Goal: Check status

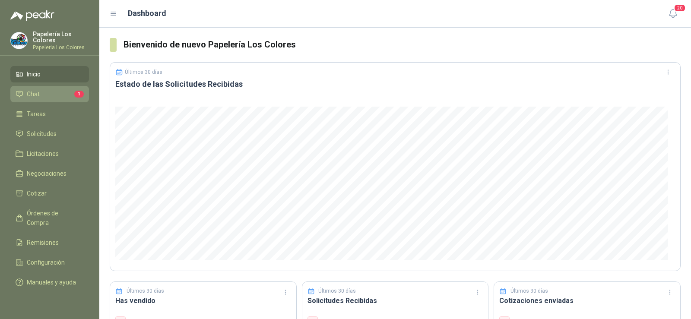
click at [44, 96] on li "Chat 1" at bounding box center [50, 94] width 68 height 10
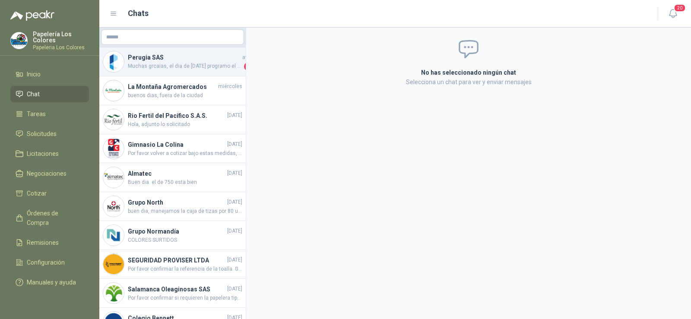
click at [162, 71] on div "Perugia SAS [DATE] Muchas grcaias, el dia de [DATE] programo el cambio 1" at bounding box center [172, 62] width 146 height 29
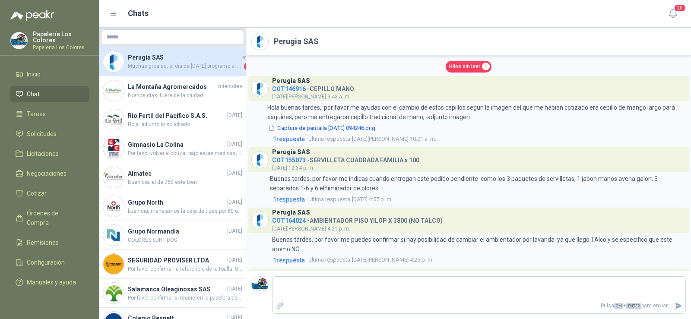
scroll to position [567, 0]
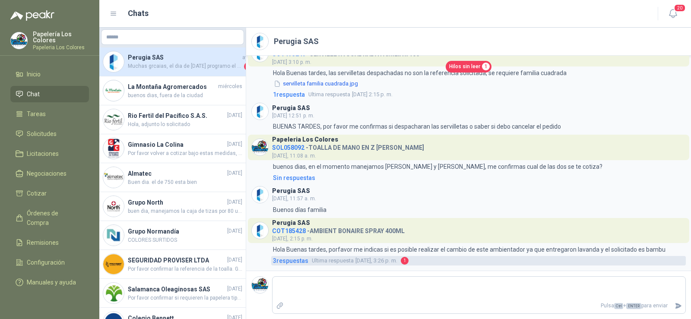
click at [308, 263] on link "3 respuesta s Ultima respuesta [DATE], 3:26 p. m. 1" at bounding box center [478, 261] width 415 height 10
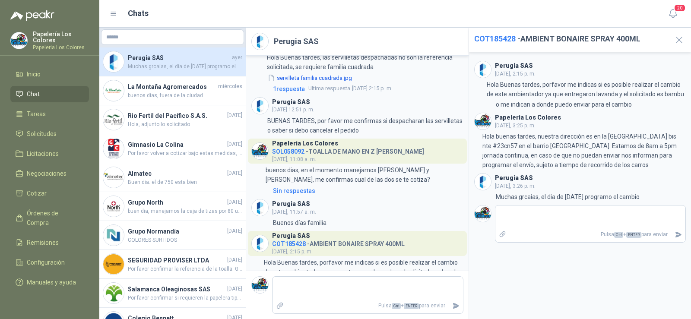
scroll to position [633, 0]
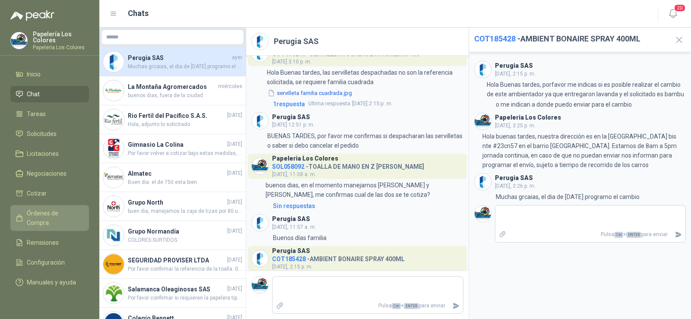
click at [46, 210] on span "Órdenes de Compra" at bounding box center [54, 218] width 54 height 19
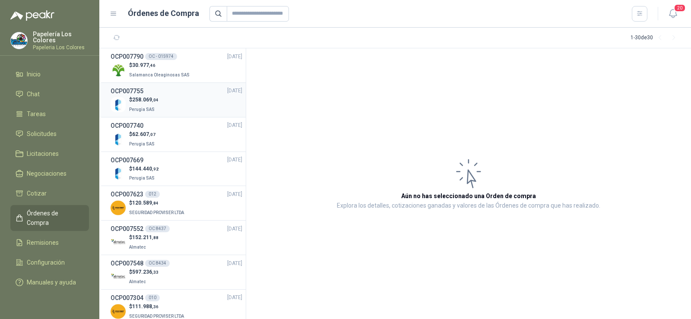
click at [149, 109] on span "Perugia SAS" at bounding box center [141, 109] width 25 height 5
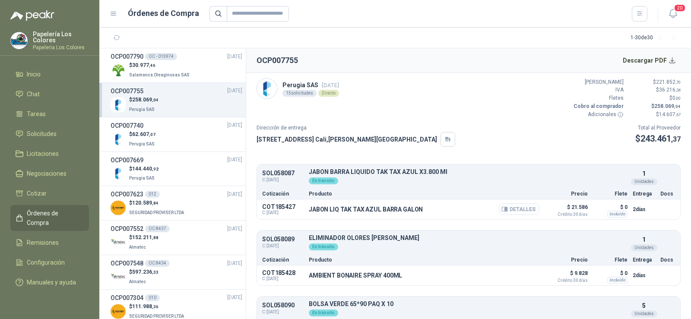
click at [523, 206] on button "Detalles" at bounding box center [519, 209] width 41 height 12
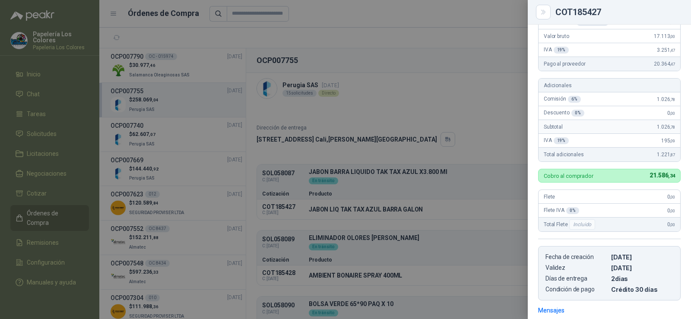
scroll to position [1, 0]
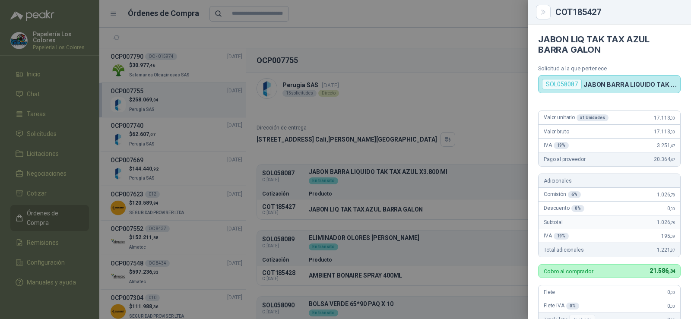
click at [470, 133] on div at bounding box center [345, 159] width 691 height 319
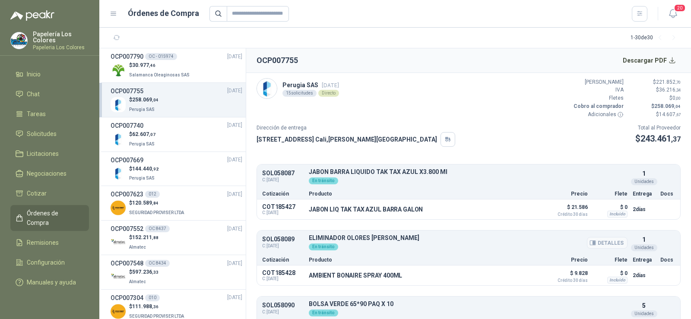
scroll to position [43, 0]
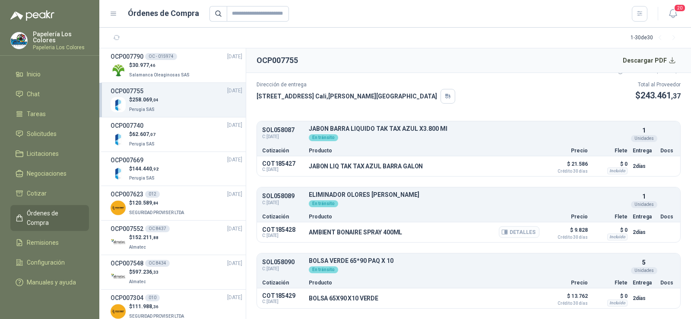
click at [521, 235] on button "Detalles" at bounding box center [519, 232] width 41 height 12
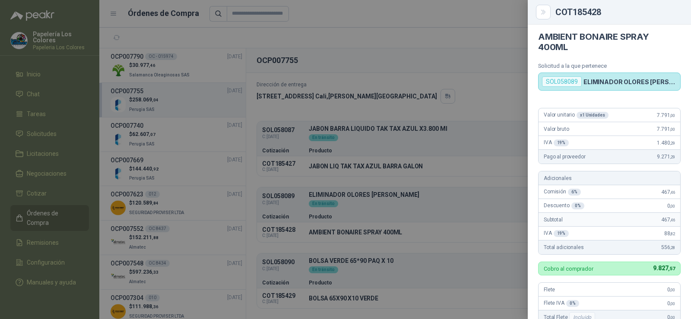
scroll to position [0, 0]
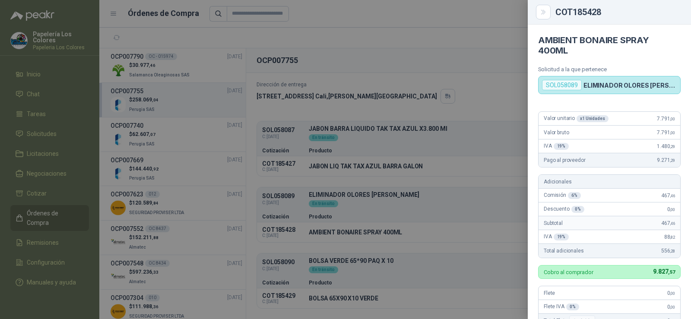
click at [428, 200] on div at bounding box center [345, 159] width 691 height 319
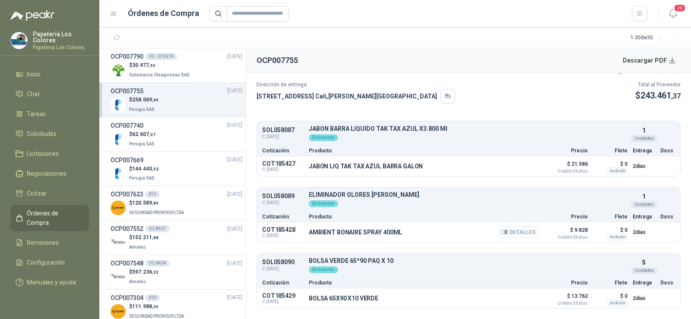
click at [502, 230] on icon "button" at bounding box center [505, 232] width 6 height 6
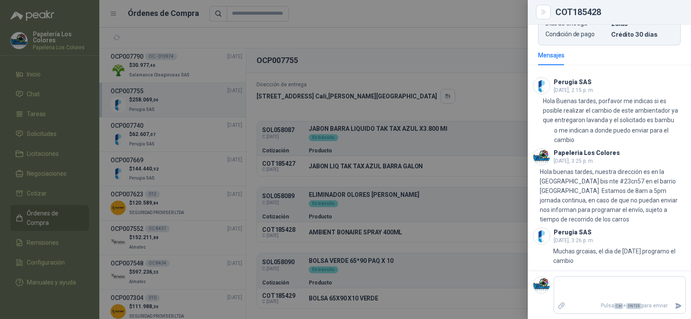
click at [451, 217] on div at bounding box center [345, 159] width 691 height 319
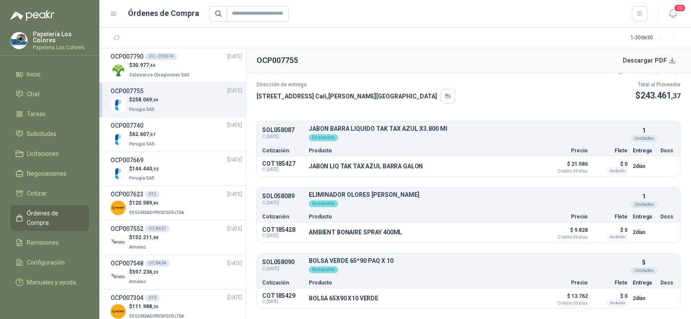
scroll to position [86, 0]
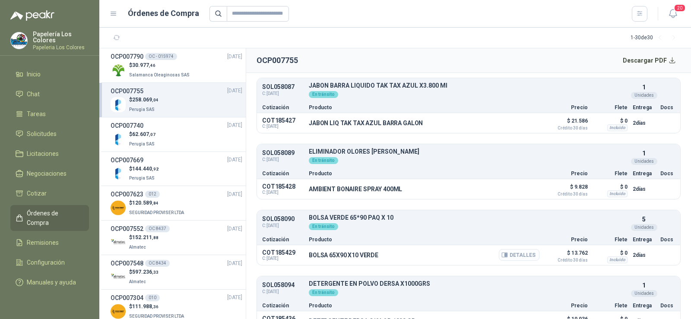
click at [502, 257] on icon "button" at bounding box center [505, 255] width 6 height 6
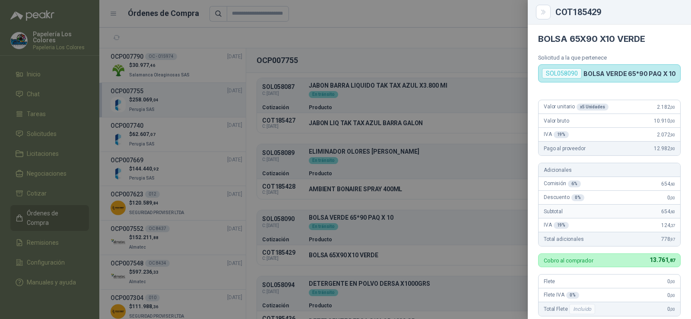
scroll to position [0, 0]
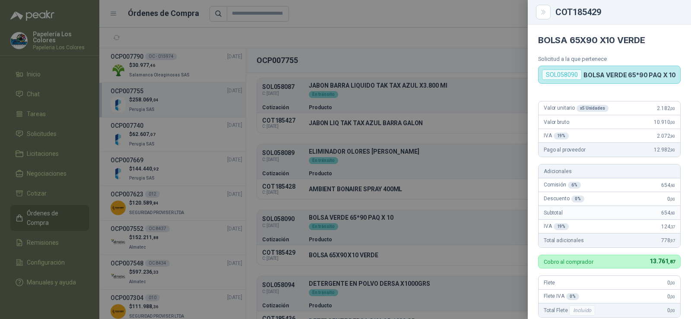
click at [469, 194] on div at bounding box center [345, 159] width 691 height 319
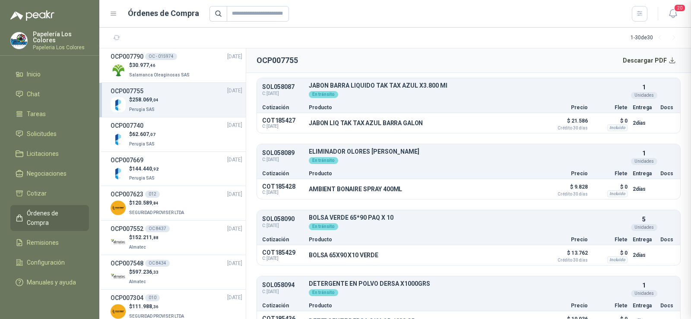
scroll to position [211, 0]
click at [506, 258] on button "Detalles" at bounding box center [519, 255] width 41 height 12
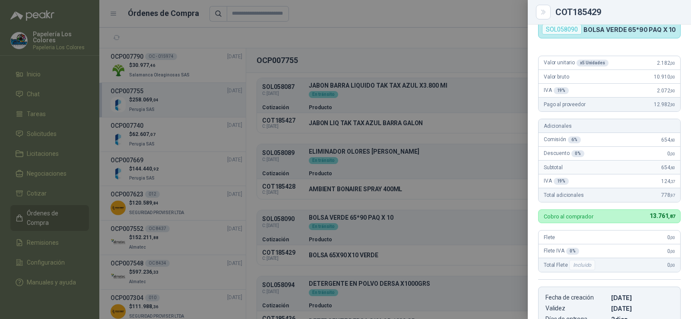
scroll to position [0, 0]
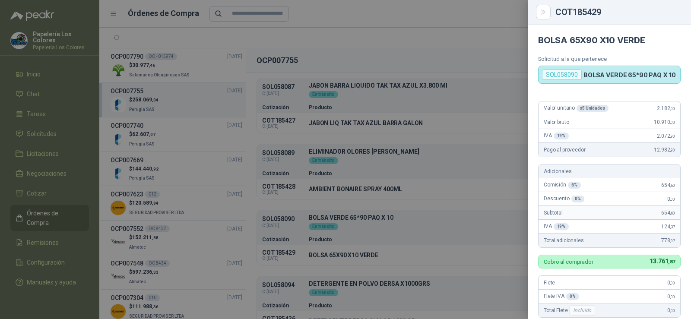
click at [505, 229] on div at bounding box center [345, 159] width 691 height 319
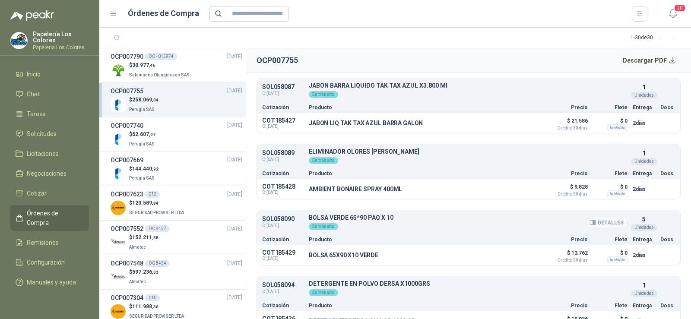
click at [478, 229] on div "En tránsito" at bounding box center [468, 226] width 319 height 10
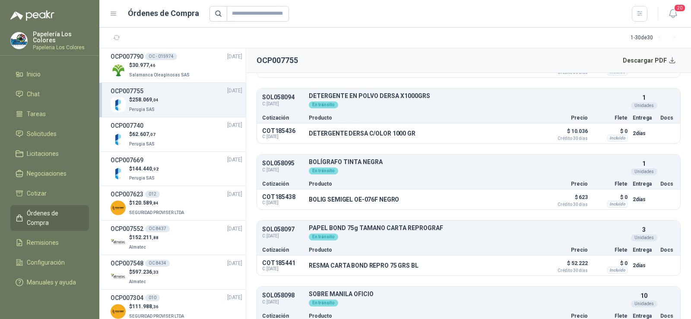
scroll to position [259, 0]
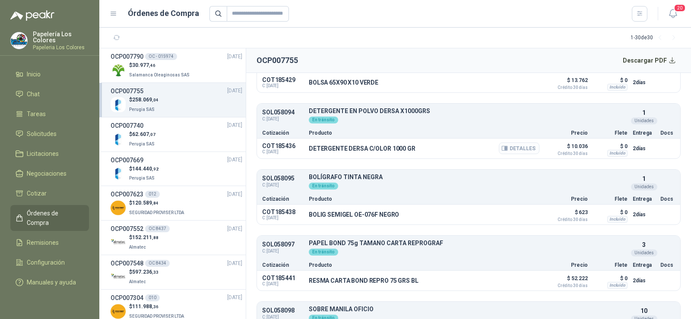
click at [511, 148] on button "Detalles" at bounding box center [519, 149] width 41 height 12
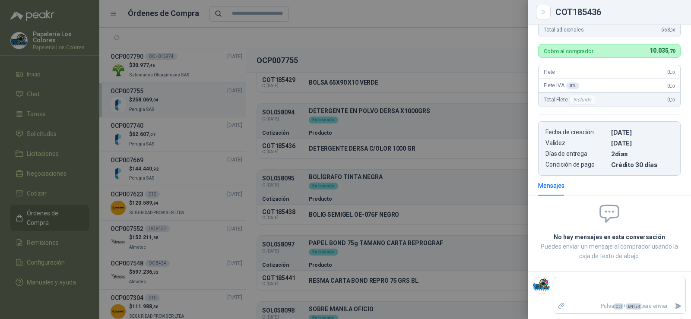
scroll to position [5, 0]
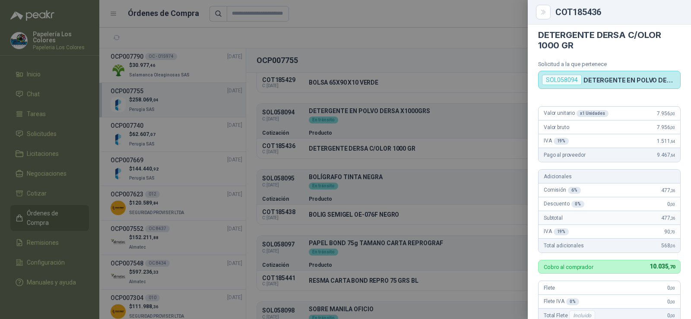
click at [430, 201] on div at bounding box center [345, 159] width 691 height 319
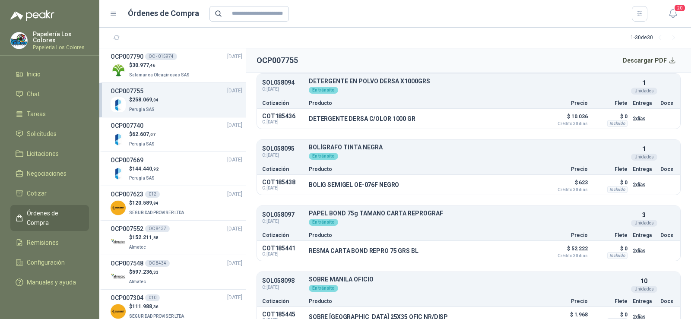
scroll to position [302, 0]
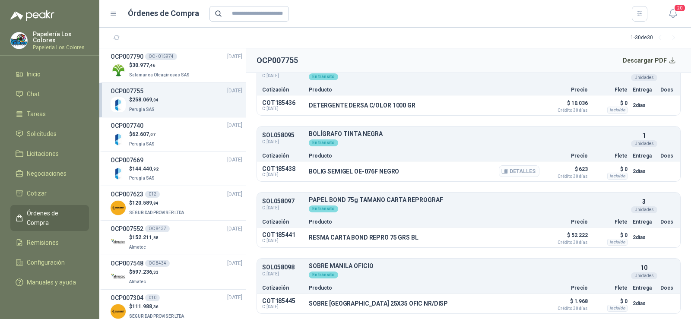
click at [515, 173] on button "Detalles" at bounding box center [519, 171] width 41 height 12
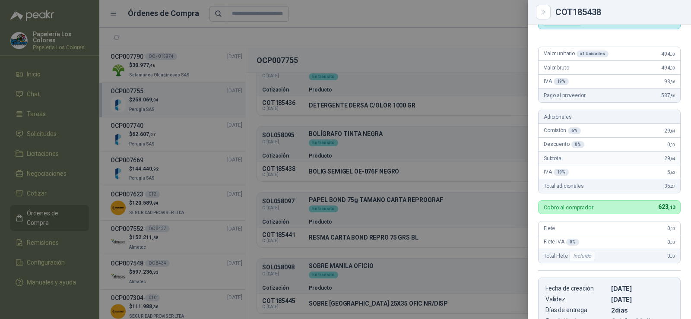
scroll to position [48, 0]
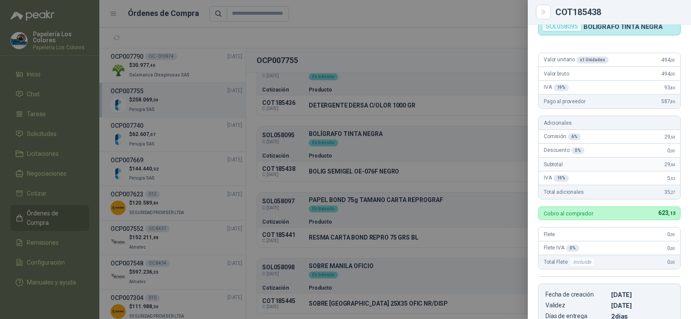
click at [430, 201] on div at bounding box center [345, 159] width 691 height 319
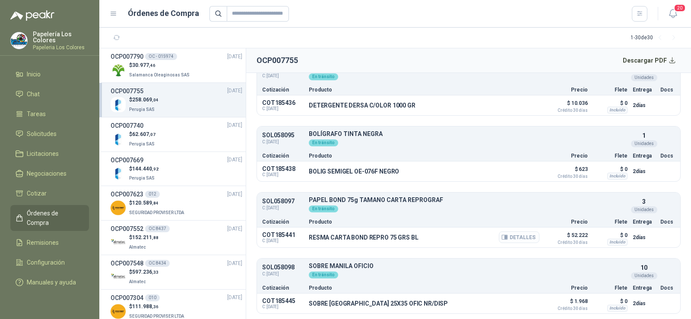
click at [505, 237] on icon "button" at bounding box center [506, 237] width 2 height 3
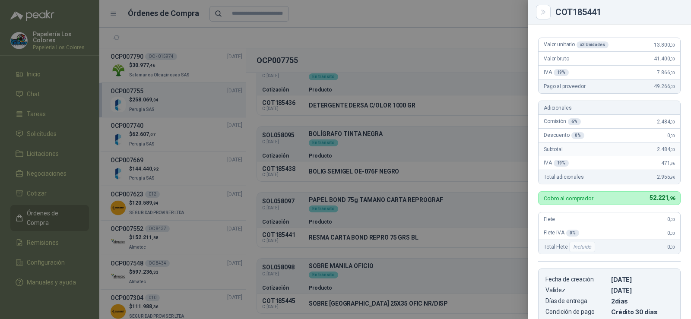
scroll to position [5, 0]
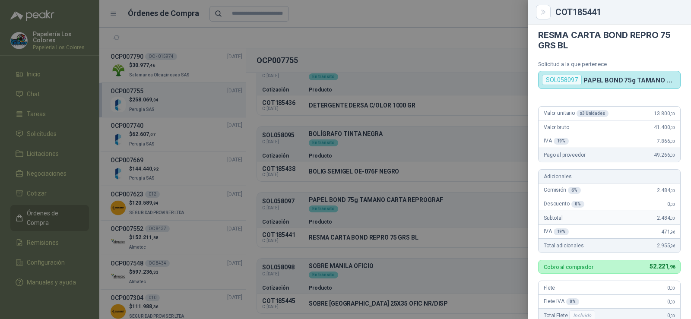
click at [456, 232] on div at bounding box center [345, 159] width 691 height 319
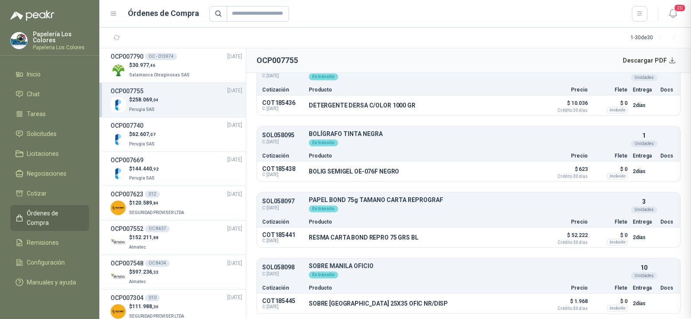
scroll to position [221, 0]
click at [502, 303] on icon "button" at bounding box center [505, 303] width 6 height 6
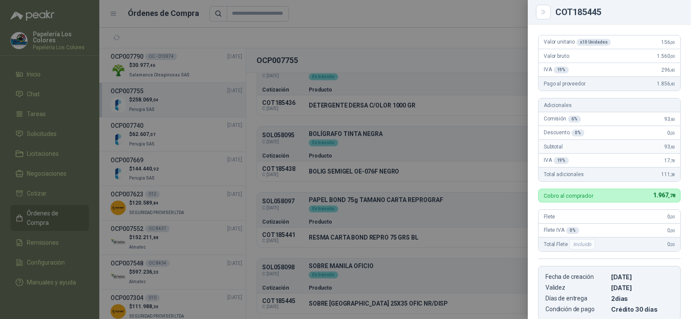
scroll to position [48, 0]
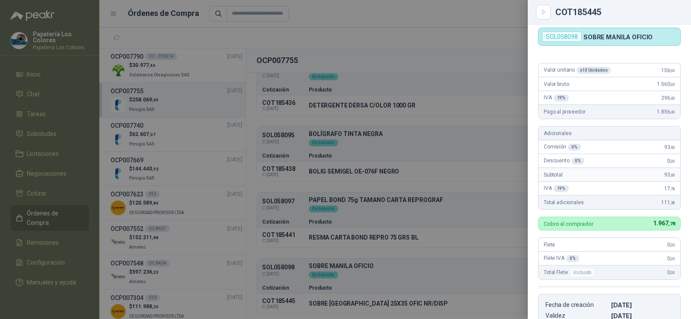
click at [448, 224] on div at bounding box center [345, 159] width 691 height 319
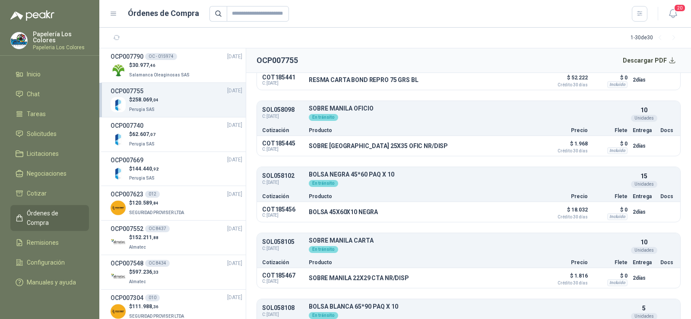
scroll to position [475, 0]
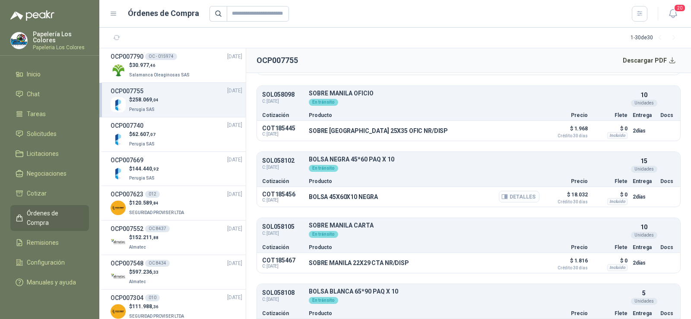
click at [505, 201] on button "Detalles" at bounding box center [519, 197] width 41 height 12
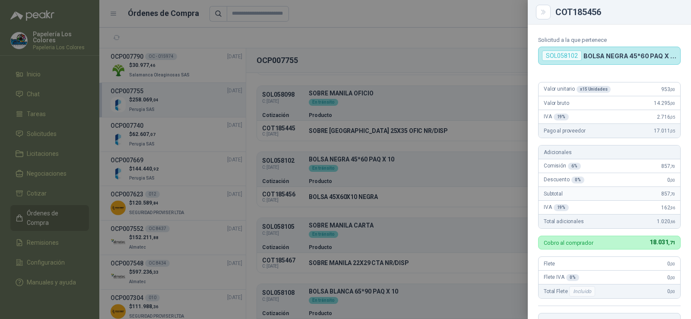
scroll to position [0, 0]
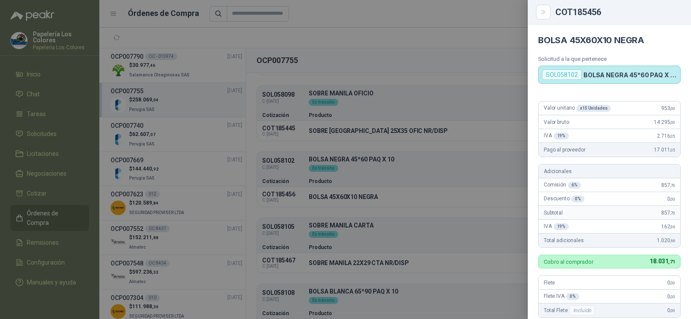
click at [432, 226] on div at bounding box center [345, 159] width 691 height 319
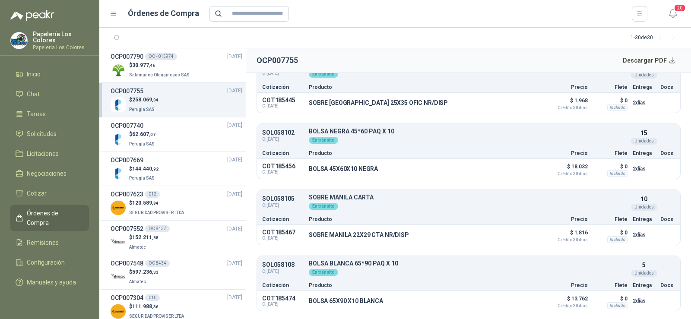
scroll to position [518, 0]
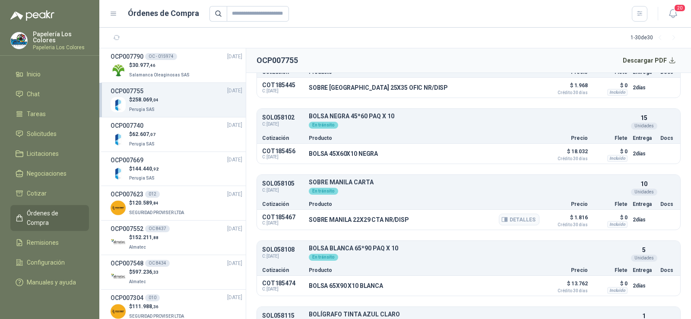
click at [499, 225] on div "Detalles" at bounding box center [519, 220] width 41 height 15
click at [502, 222] on icon "button" at bounding box center [505, 220] width 6 height 4
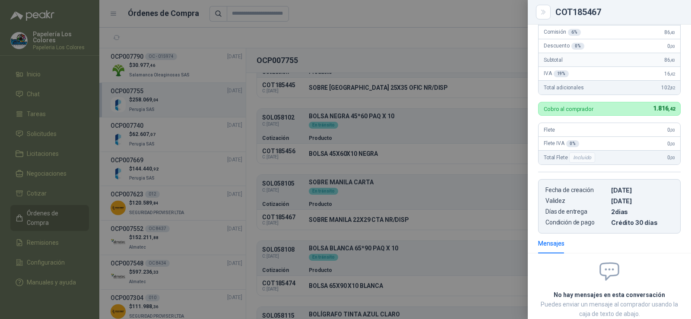
scroll to position [48, 0]
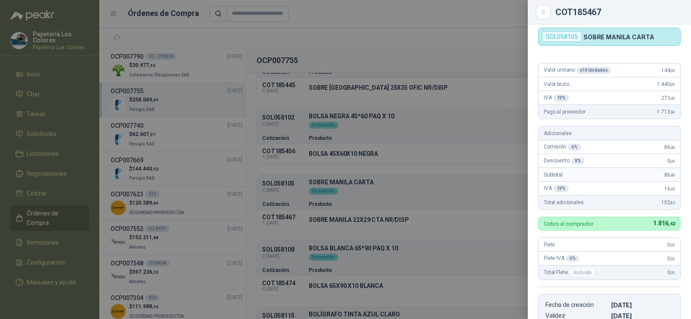
click at [339, 255] on div at bounding box center [345, 159] width 691 height 319
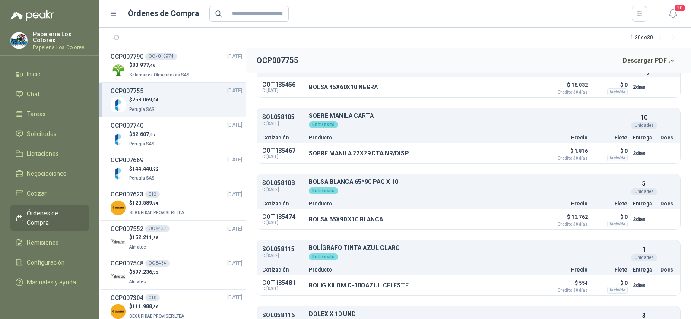
scroll to position [605, 0]
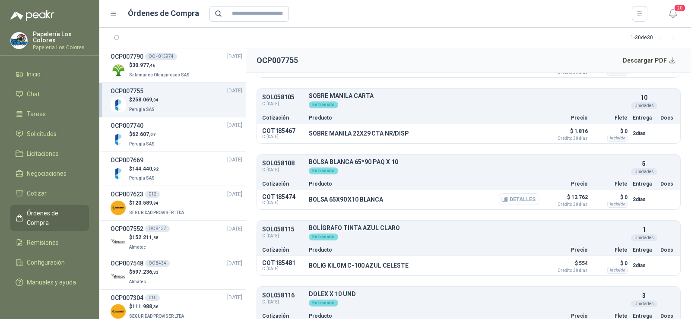
click at [515, 203] on button "Detalles" at bounding box center [519, 200] width 41 height 12
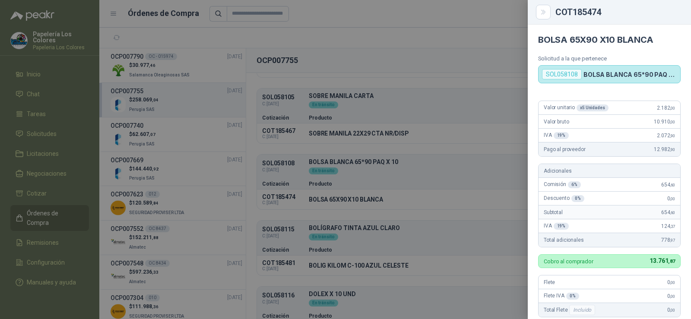
scroll to position [0, 0]
click at [391, 226] on div at bounding box center [345, 159] width 691 height 319
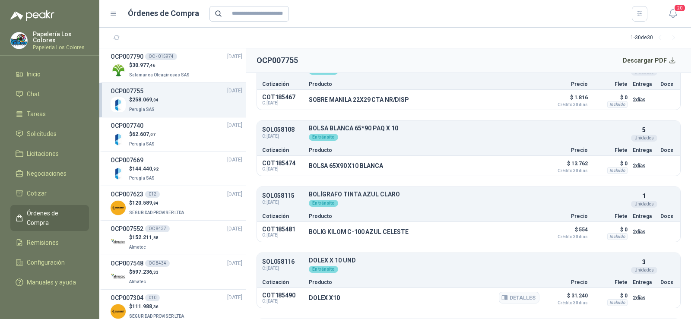
scroll to position [691, 0]
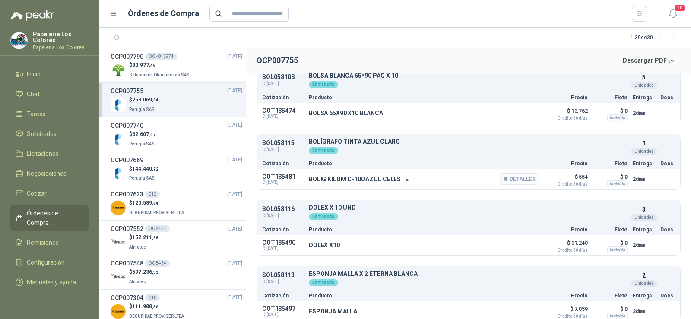
click at [502, 178] on icon "button" at bounding box center [505, 179] width 6 height 6
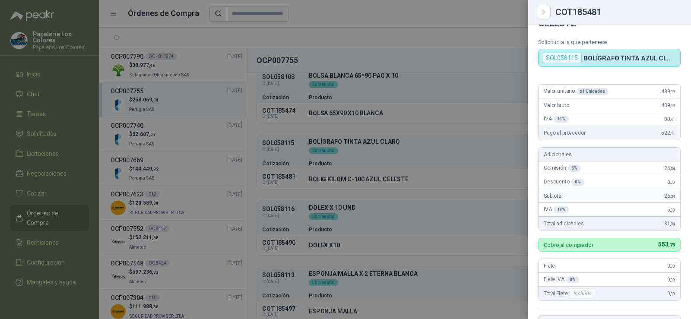
scroll to position [5, 0]
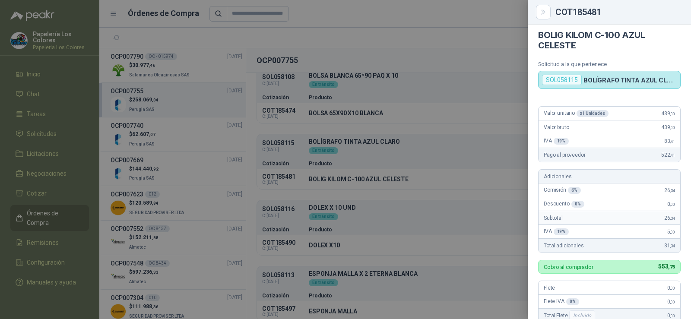
click at [407, 220] on div at bounding box center [345, 159] width 691 height 319
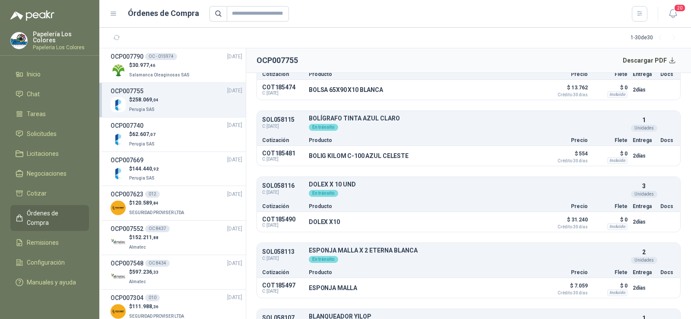
scroll to position [734, 0]
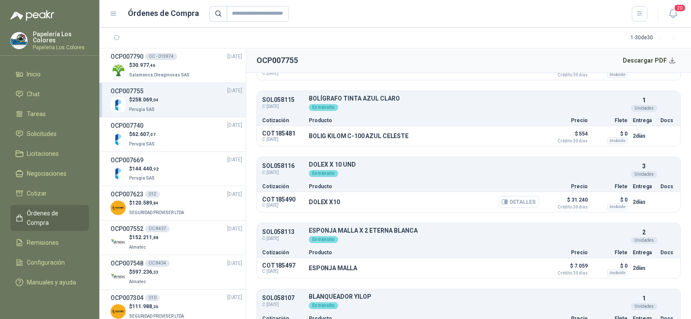
click at [512, 205] on button "Detalles" at bounding box center [519, 202] width 41 height 12
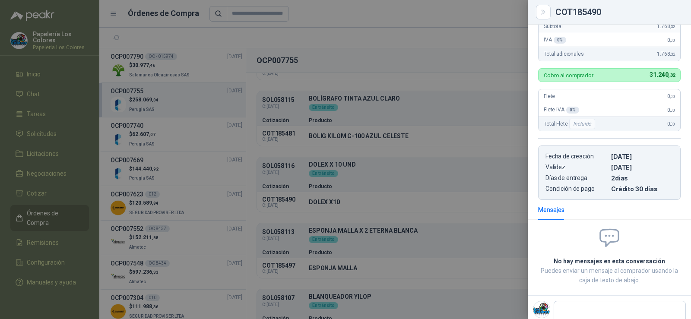
scroll to position [38, 0]
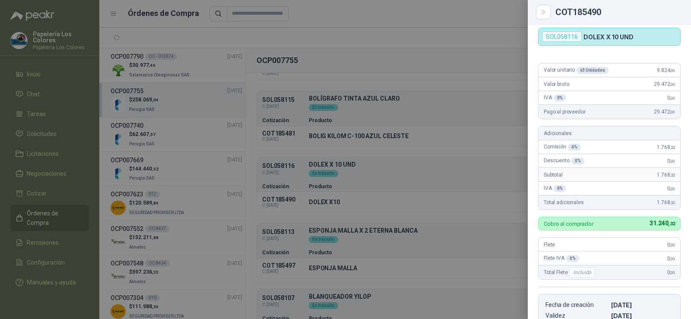
click at [428, 197] on div at bounding box center [345, 159] width 691 height 319
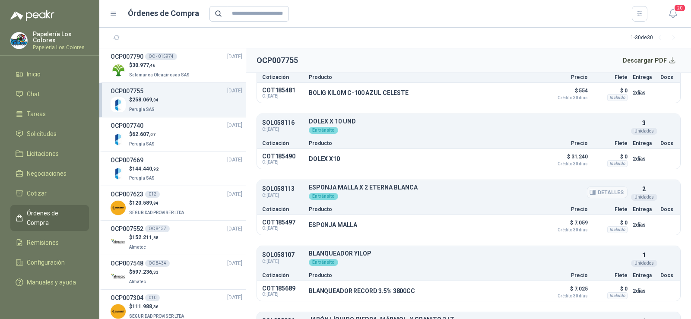
scroll to position [821, 0]
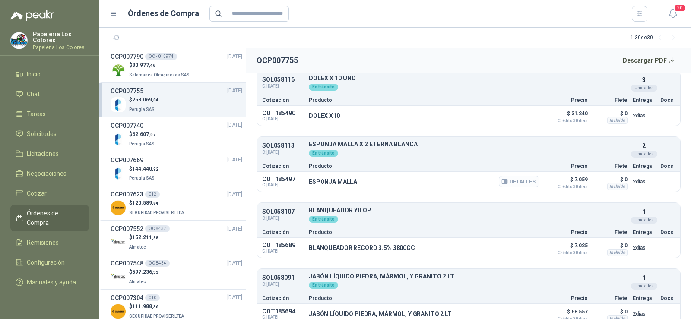
click at [510, 179] on button "Detalles" at bounding box center [519, 182] width 41 height 12
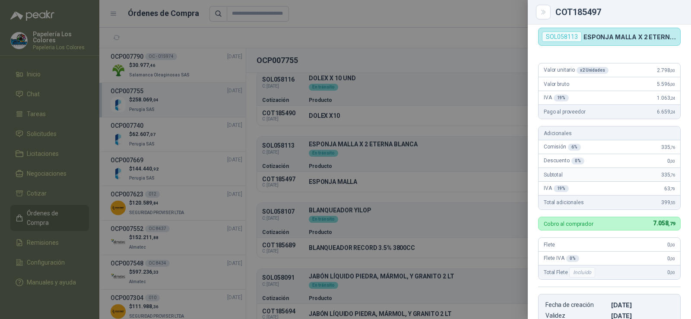
scroll to position [0, 0]
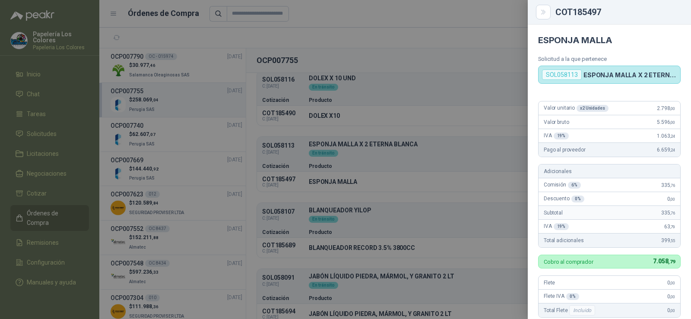
click at [484, 205] on div at bounding box center [345, 159] width 691 height 319
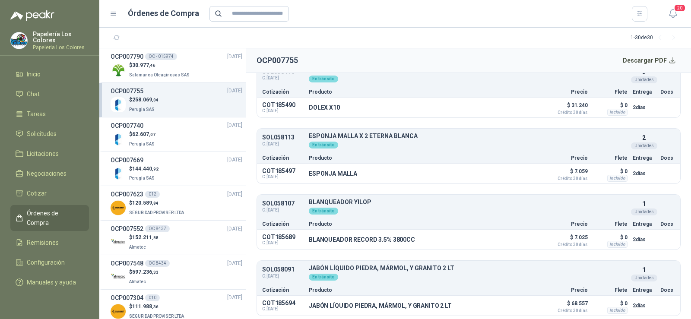
scroll to position [831, 0]
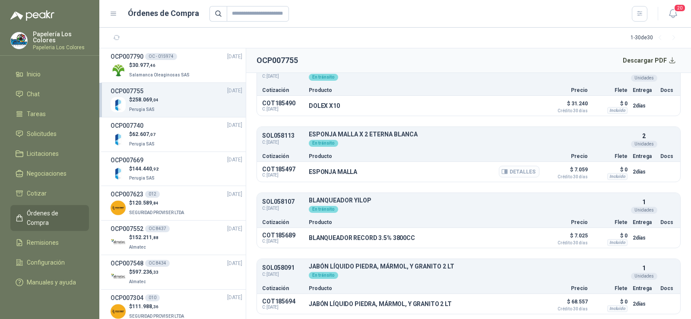
click at [511, 171] on button "Detalles" at bounding box center [519, 172] width 41 height 12
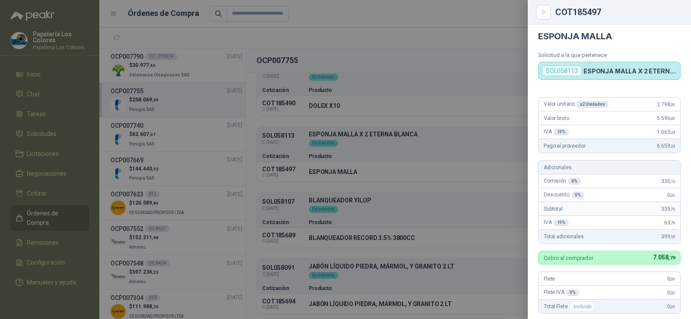
scroll to position [0, 0]
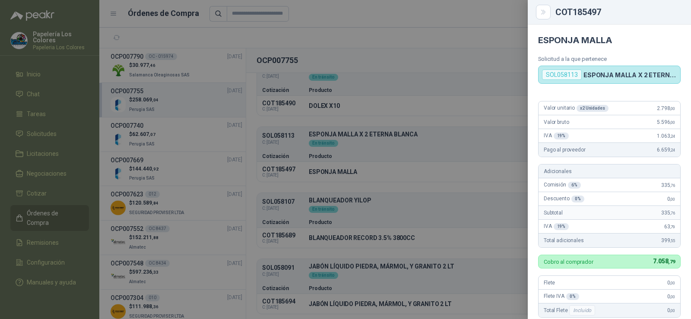
click at [448, 180] on div at bounding box center [345, 159] width 691 height 319
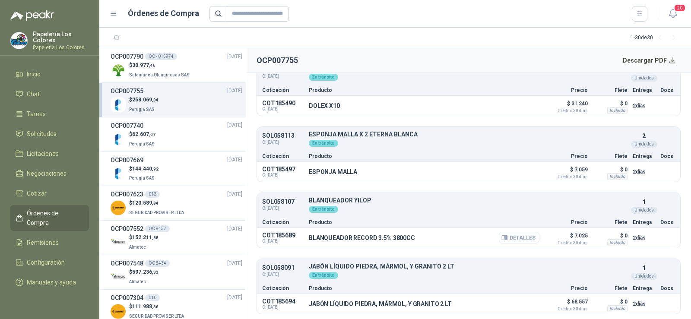
click at [505, 237] on icon "button" at bounding box center [506, 237] width 2 height 3
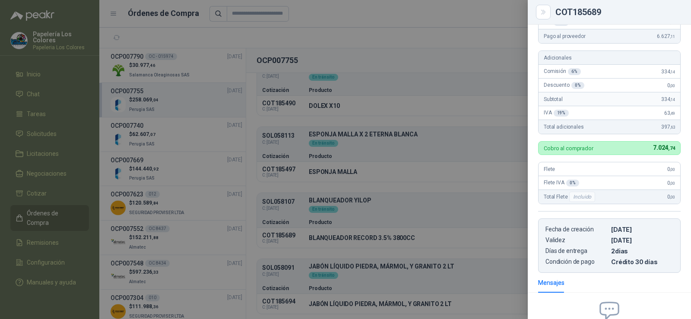
scroll to position [5, 0]
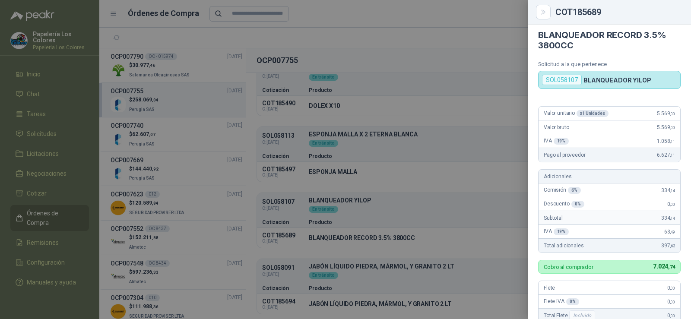
click at [464, 206] on div at bounding box center [345, 159] width 691 height 319
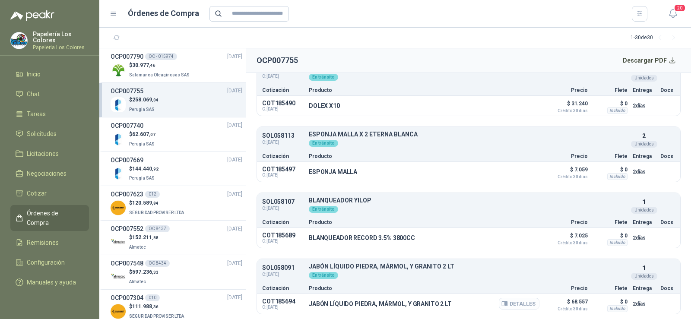
click at [513, 309] on button "Detalles" at bounding box center [519, 304] width 41 height 12
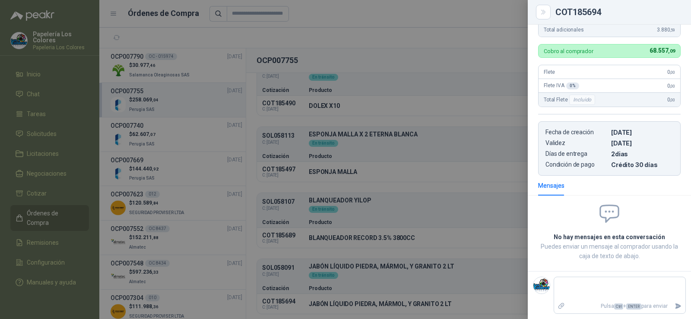
scroll to position [48, 0]
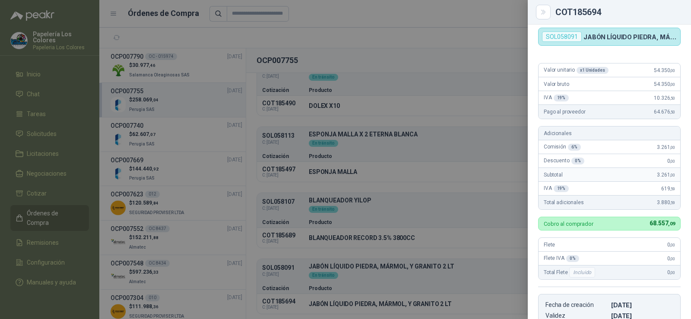
click at [385, 211] on div at bounding box center [345, 159] width 691 height 319
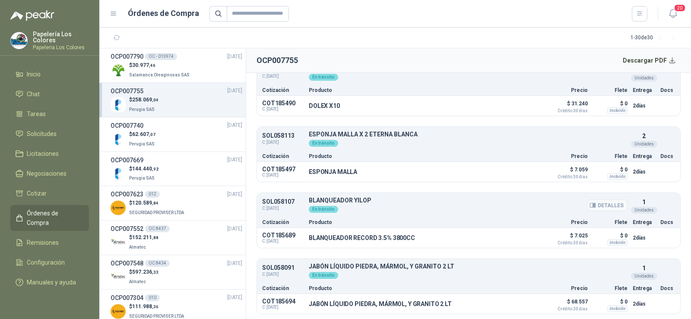
scroll to position [788, 0]
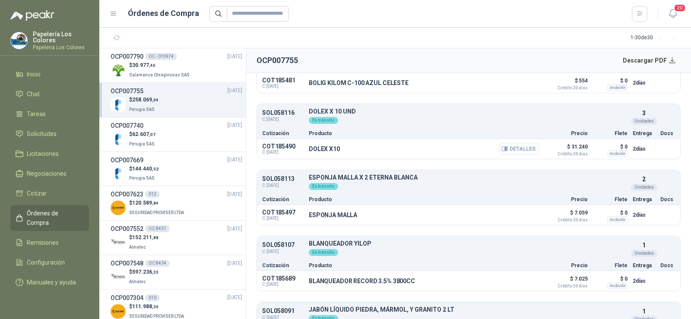
click at [512, 147] on button "Detalles" at bounding box center [519, 149] width 41 height 12
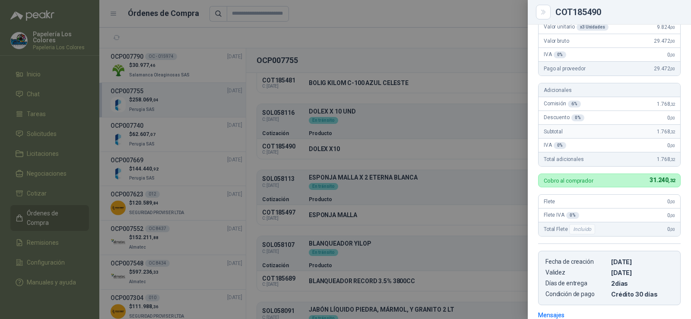
scroll to position [38, 0]
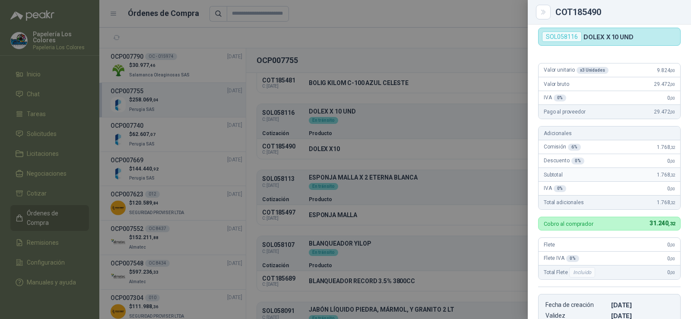
click at [431, 176] on div at bounding box center [345, 159] width 691 height 319
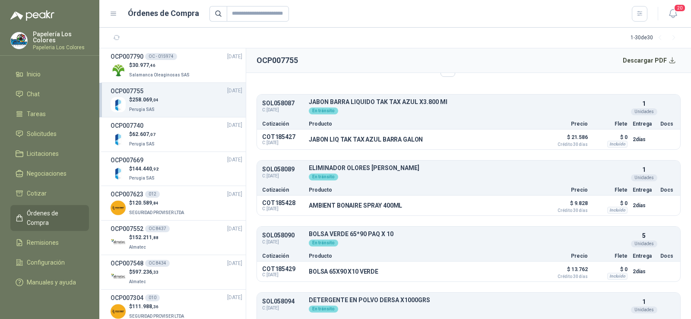
scroll to position [0, 0]
